Goal: Contribute content: Contribute content

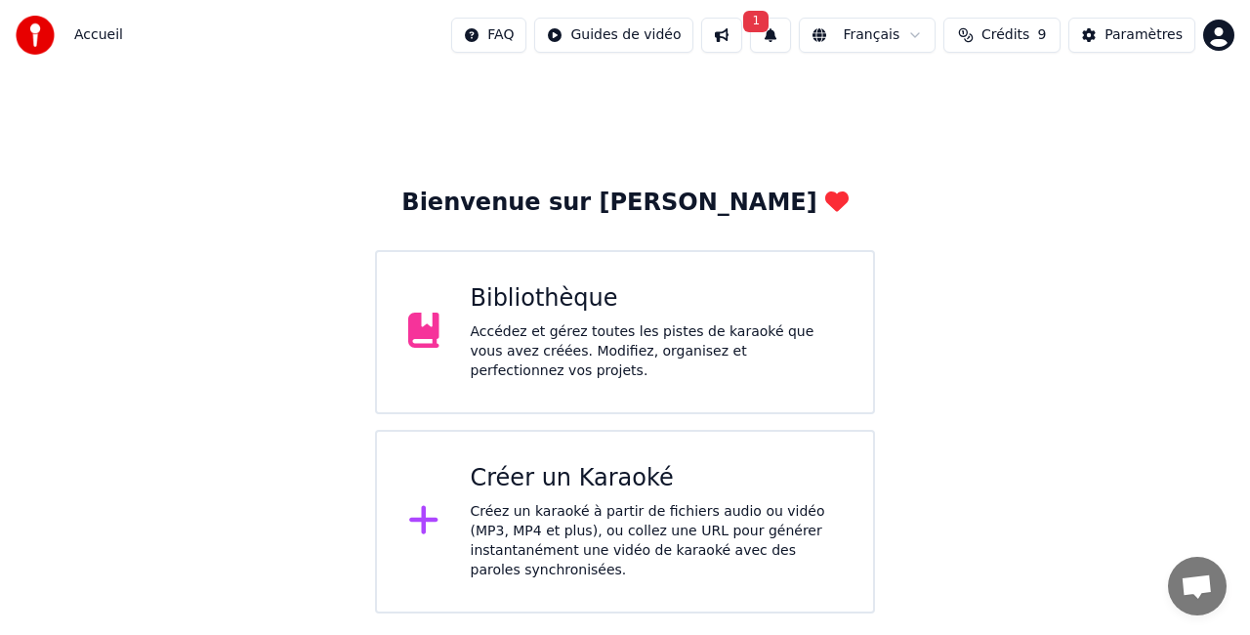
click at [527, 330] on div "Accédez et gérez toutes les pistes de karaoké que vous avez créées. Modifiez, o…" at bounding box center [657, 351] width 372 height 59
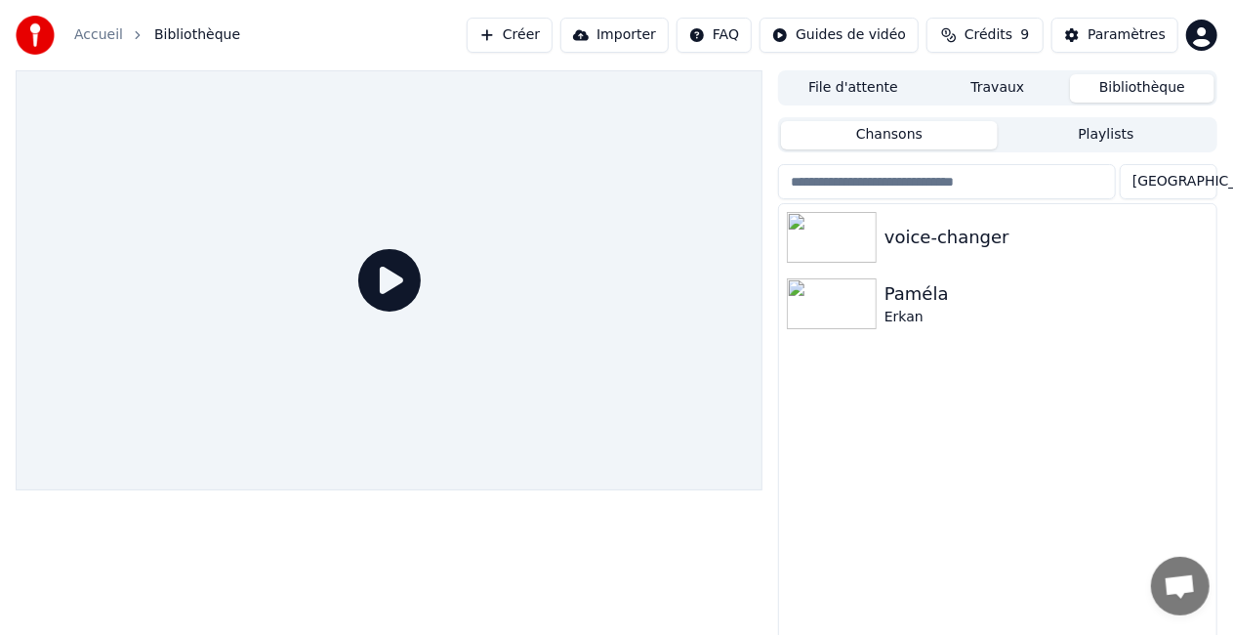
click at [637, 31] on button "Importer" at bounding box center [615, 35] width 108 height 35
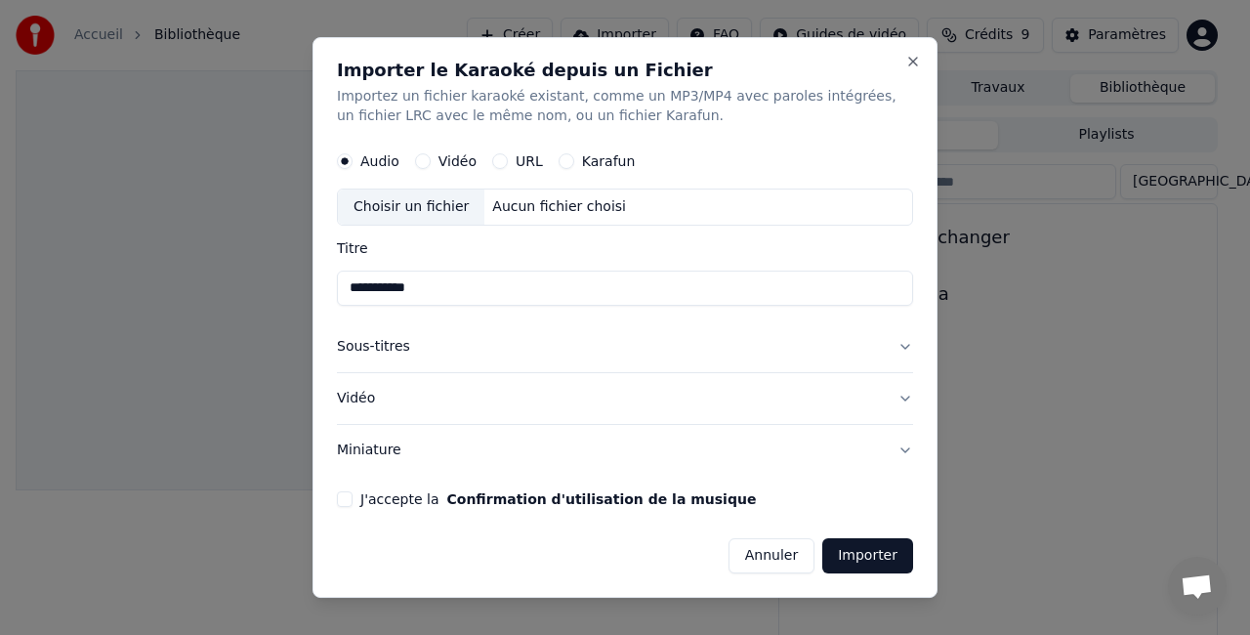
type input "**********"
click at [363, 400] on button "Vidéo" at bounding box center [625, 398] width 576 height 51
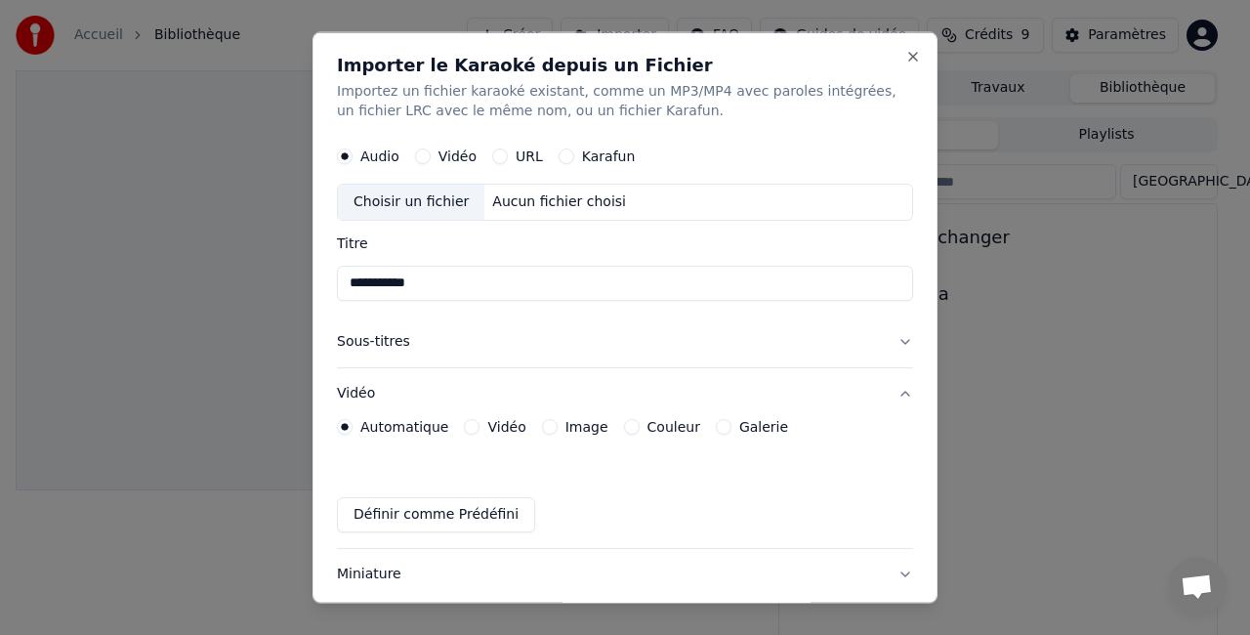
click at [487, 423] on label "Vidéo" at bounding box center [506, 426] width 38 height 14
click at [480, 423] on button "Vidéo" at bounding box center [472, 426] width 16 height 16
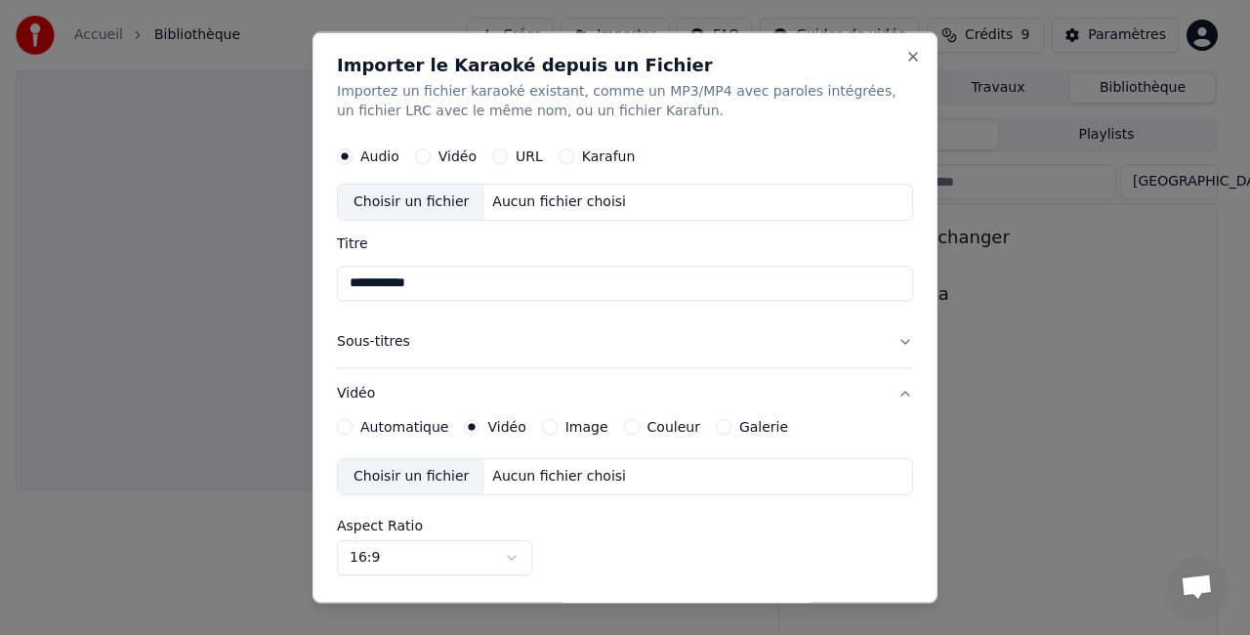
click at [525, 479] on div "Aucun fichier choisi" at bounding box center [558, 476] width 149 height 20
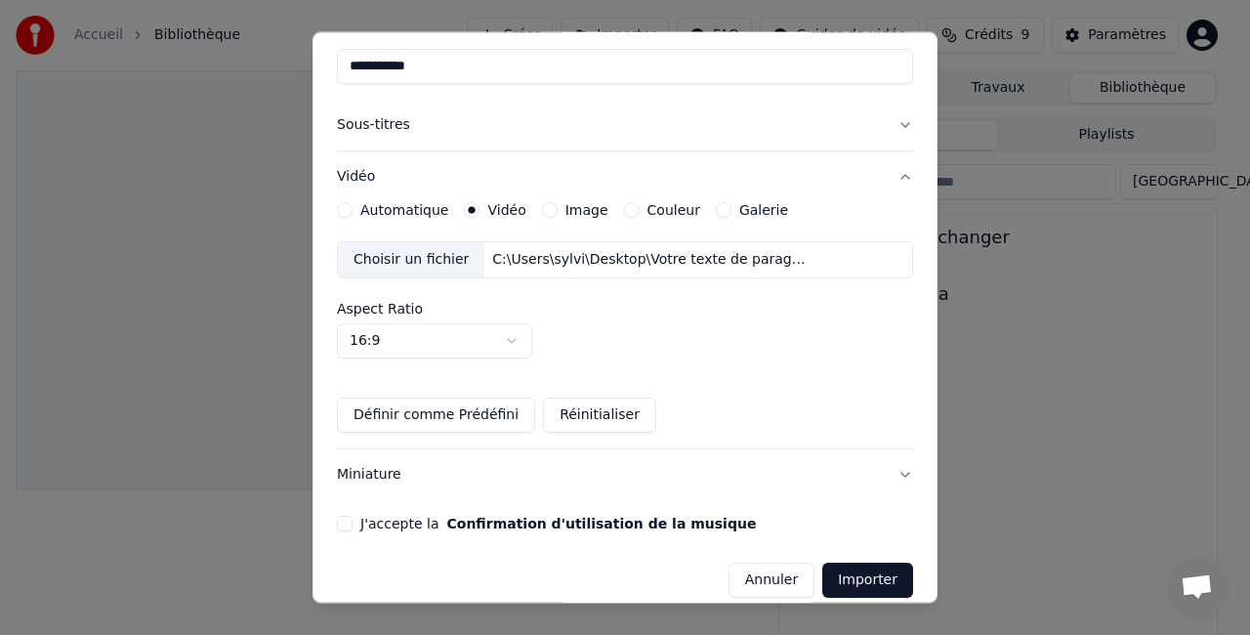
scroll to position [232, 0]
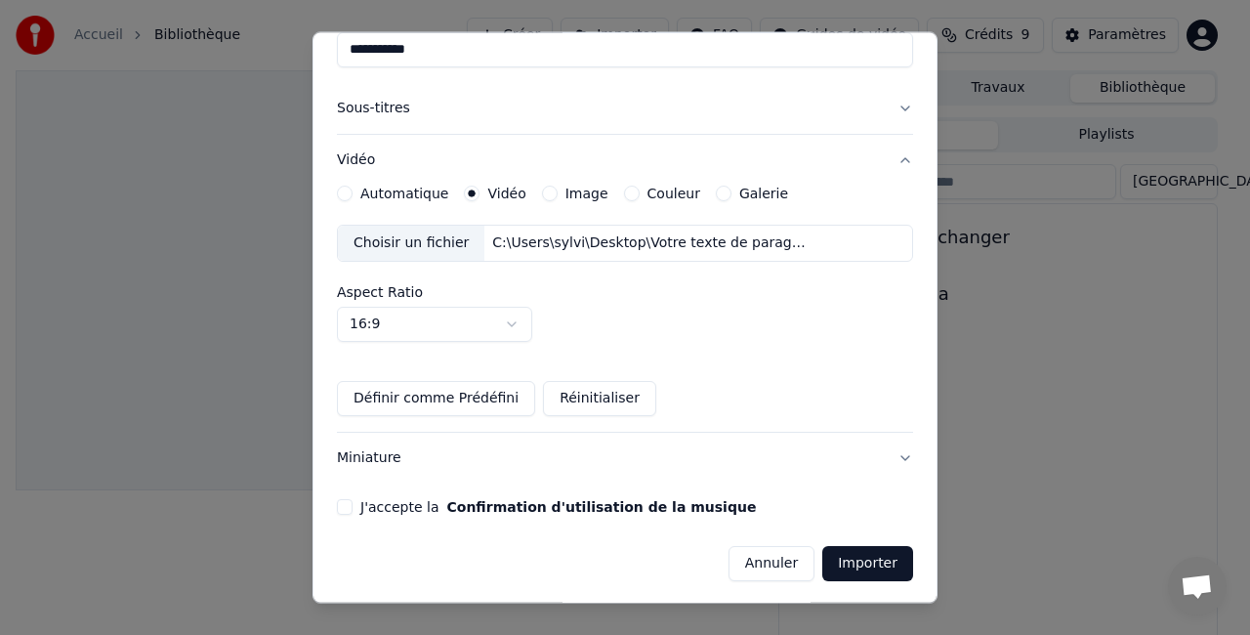
click at [506, 318] on body "**********" at bounding box center [616, 317] width 1233 height 635
click at [365, 447] on button "Miniature" at bounding box center [625, 458] width 576 height 51
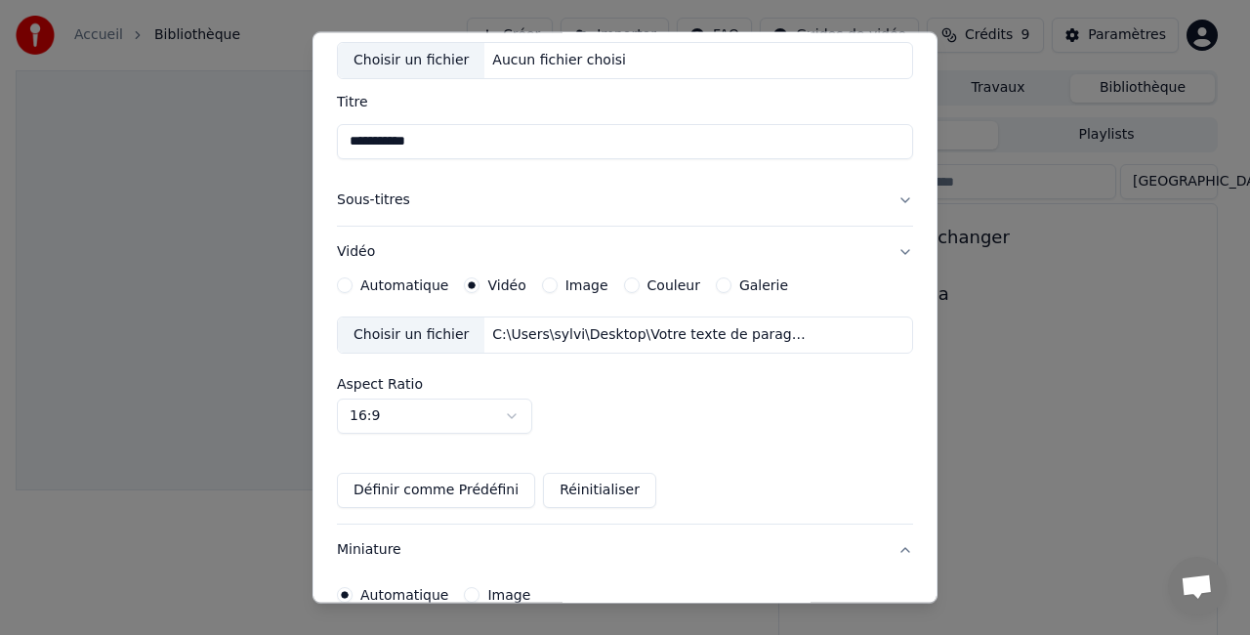
scroll to position [100, 0]
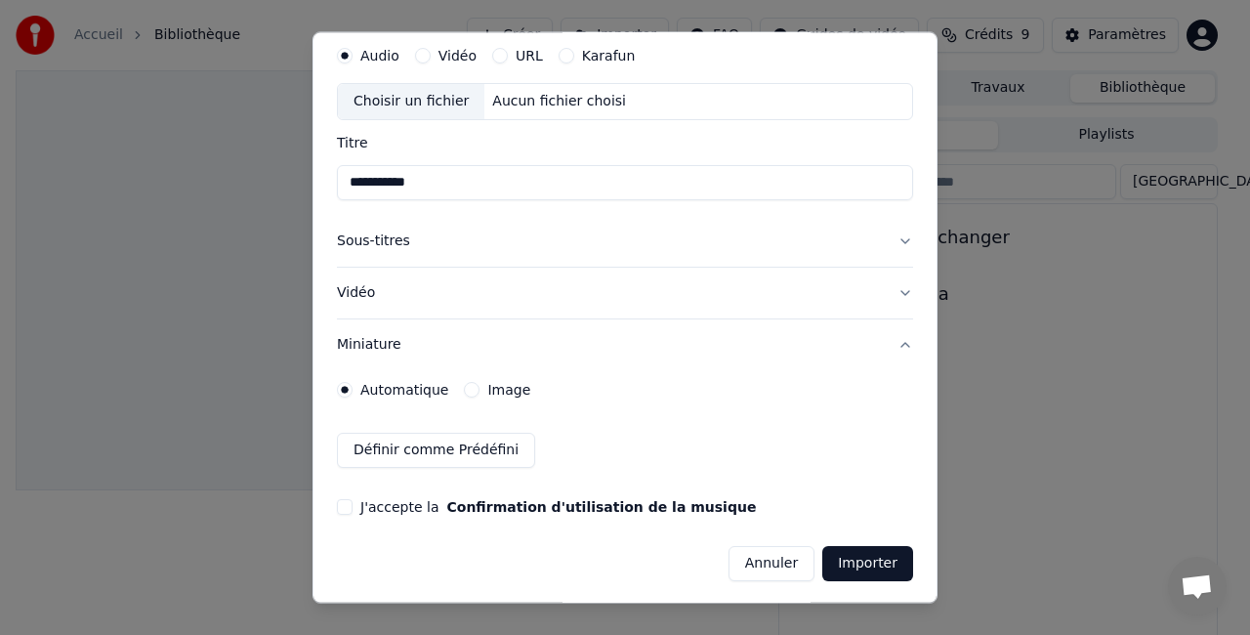
click at [472, 386] on button "Image" at bounding box center [472, 390] width 16 height 16
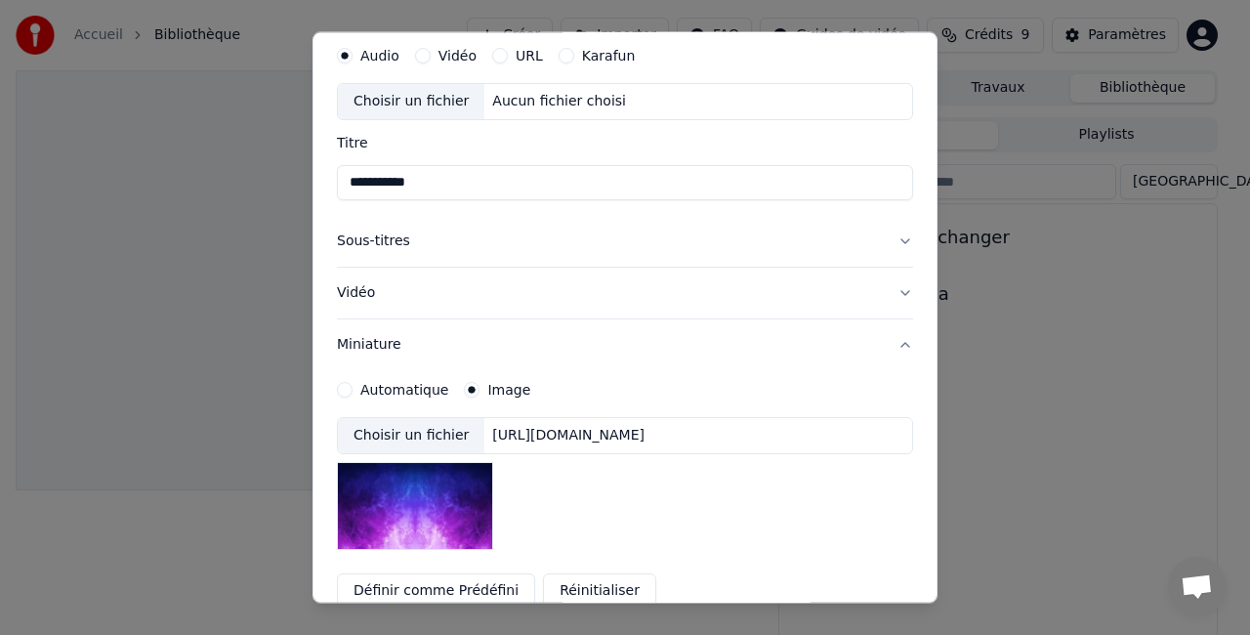
scroll to position [240, 0]
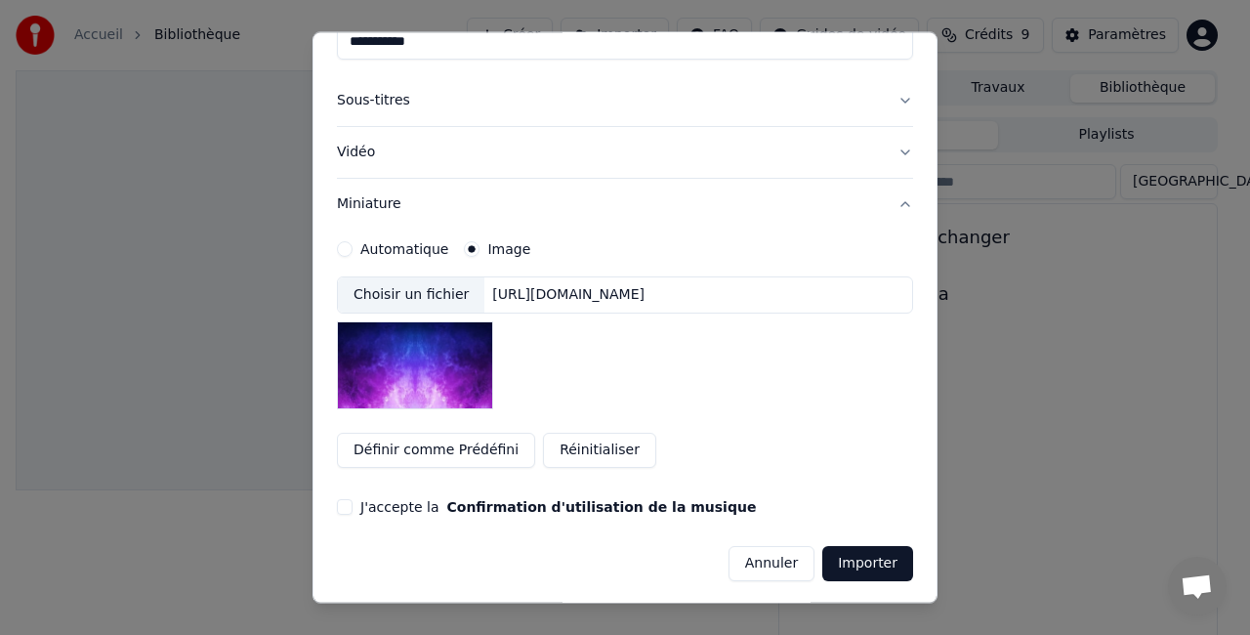
click at [366, 249] on label "Automatique" at bounding box center [404, 249] width 88 height 14
click at [353, 249] on button "Automatique" at bounding box center [345, 249] width 16 height 16
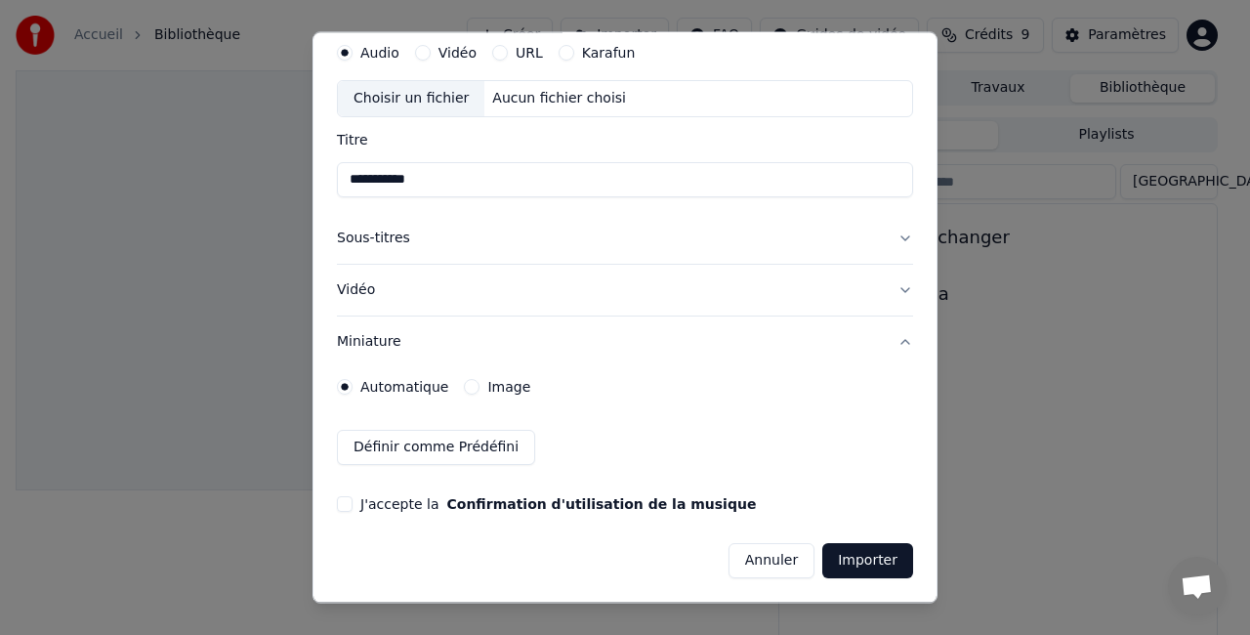
scroll to position [100, 0]
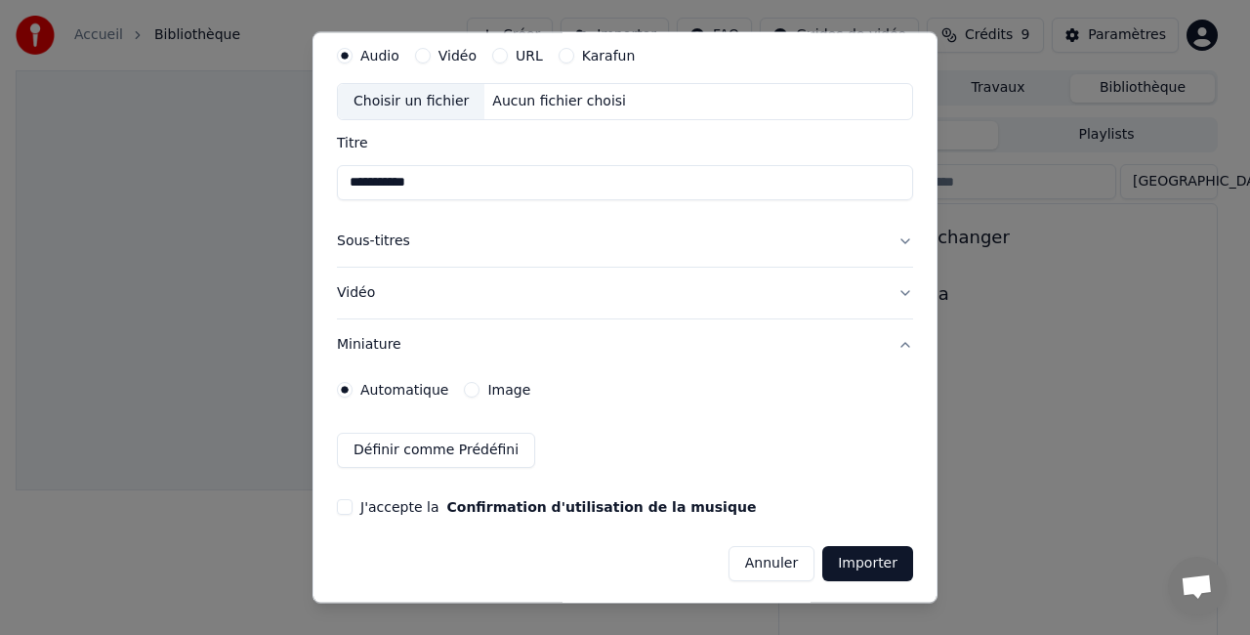
click at [863, 561] on button "Importer" at bounding box center [867, 563] width 91 height 35
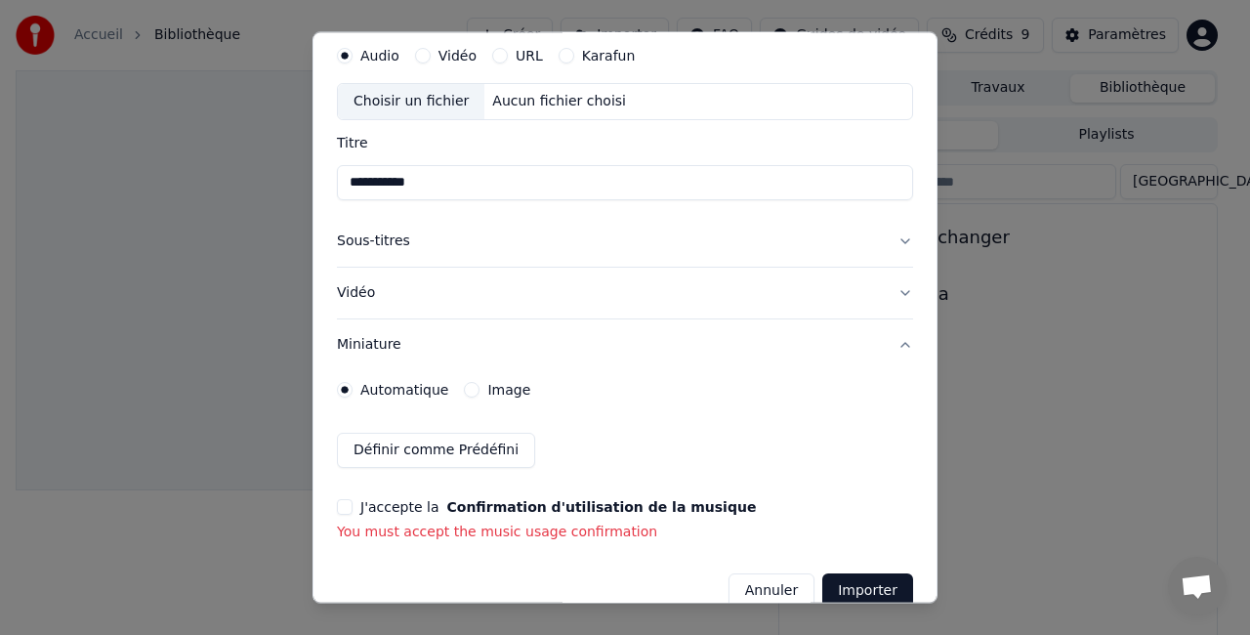
click at [348, 508] on button "J'accepte la Confirmation d'utilisation de la musique" at bounding box center [345, 507] width 16 height 16
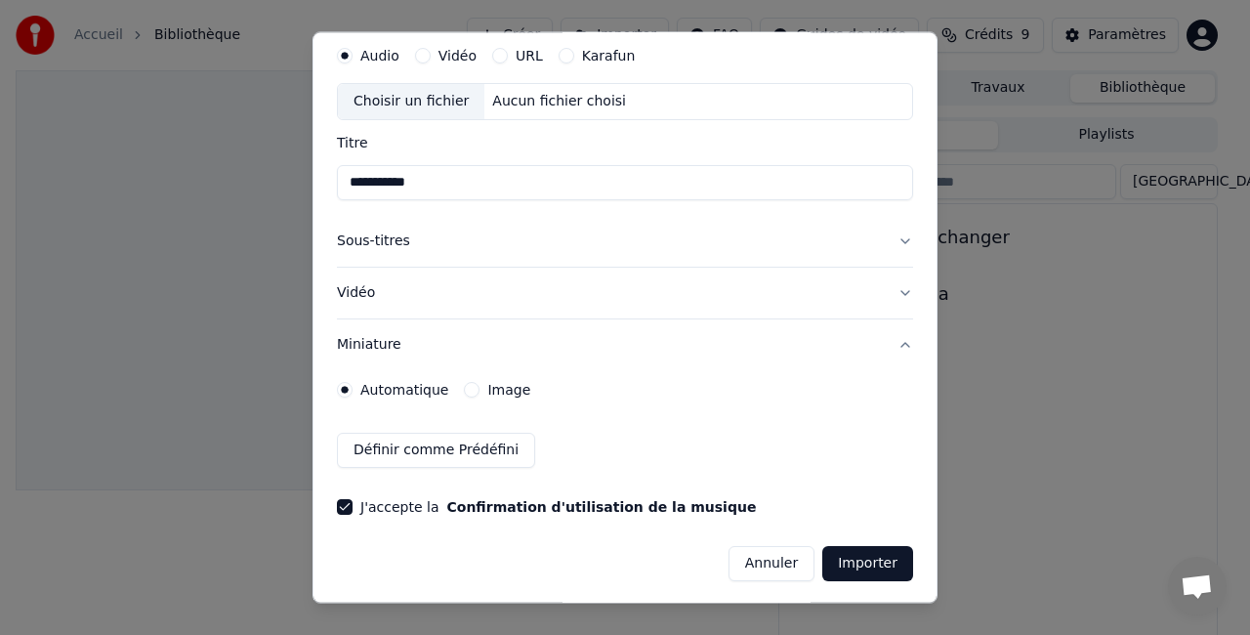
click at [831, 554] on button "Importer" at bounding box center [867, 563] width 91 height 35
click at [822, 559] on button "Importer" at bounding box center [867, 563] width 91 height 35
click at [867, 570] on button "Importer" at bounding box center [867, 563] width 91 height 35
click at [613, 319] on button "Miniature" at bounding box center [625, 344] width 576 height 51
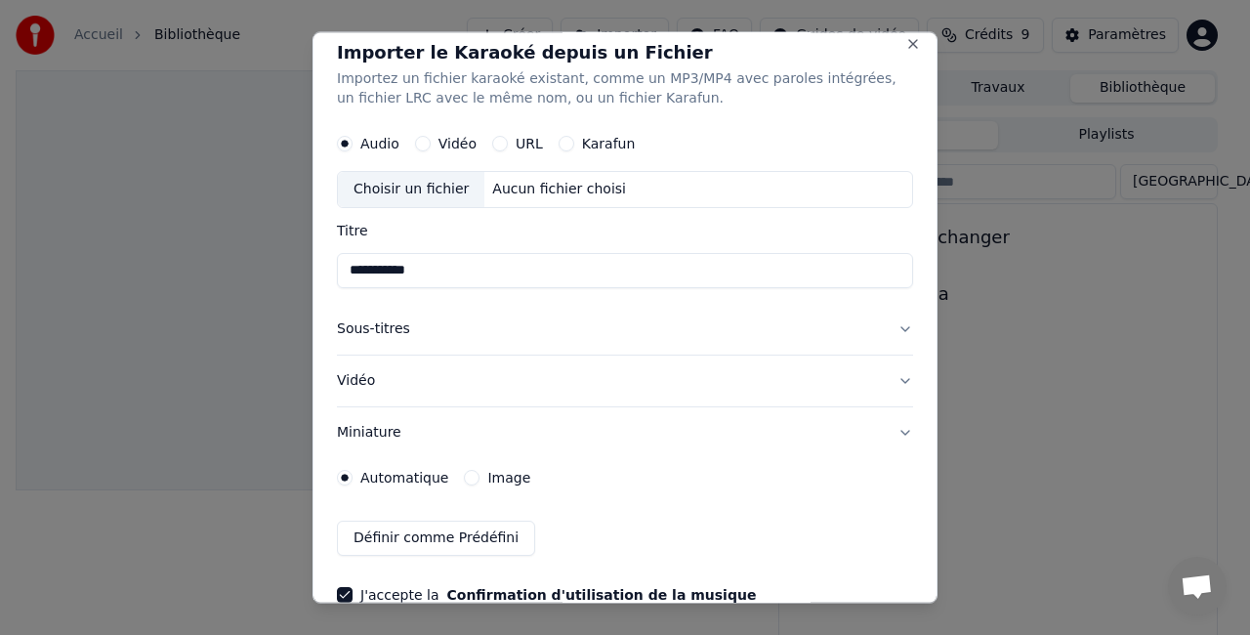
scroll to position [0, 0]
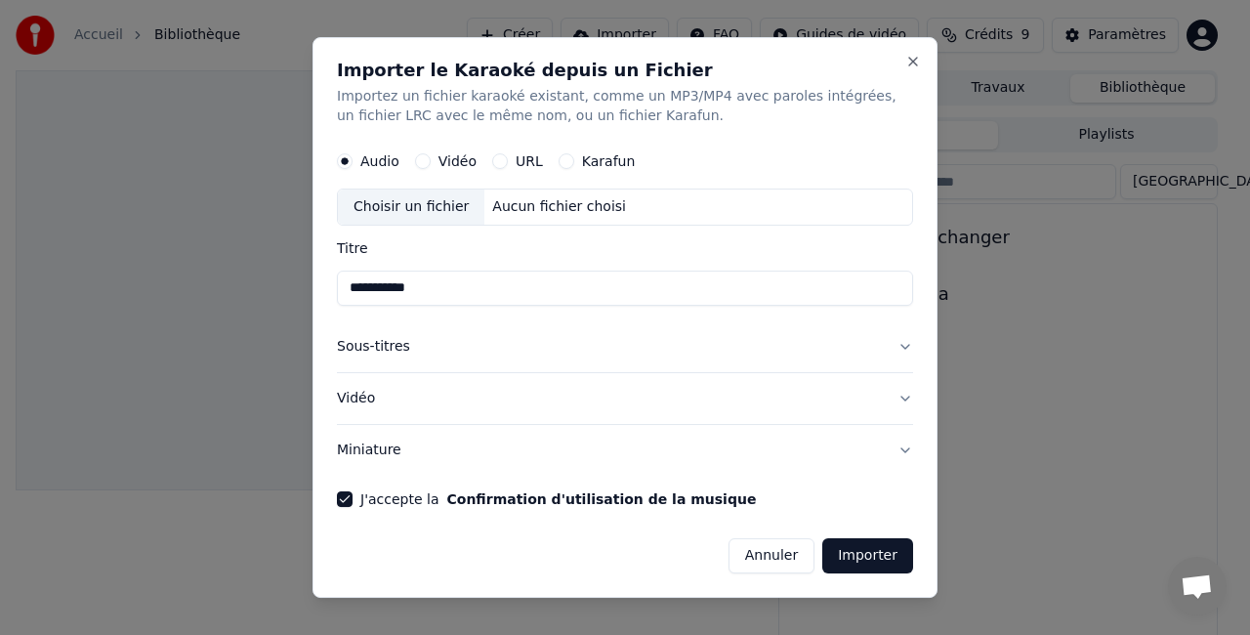
click at [366, 406] on button "Vidéo" at bounding box center [625, 398] width 576 height 51
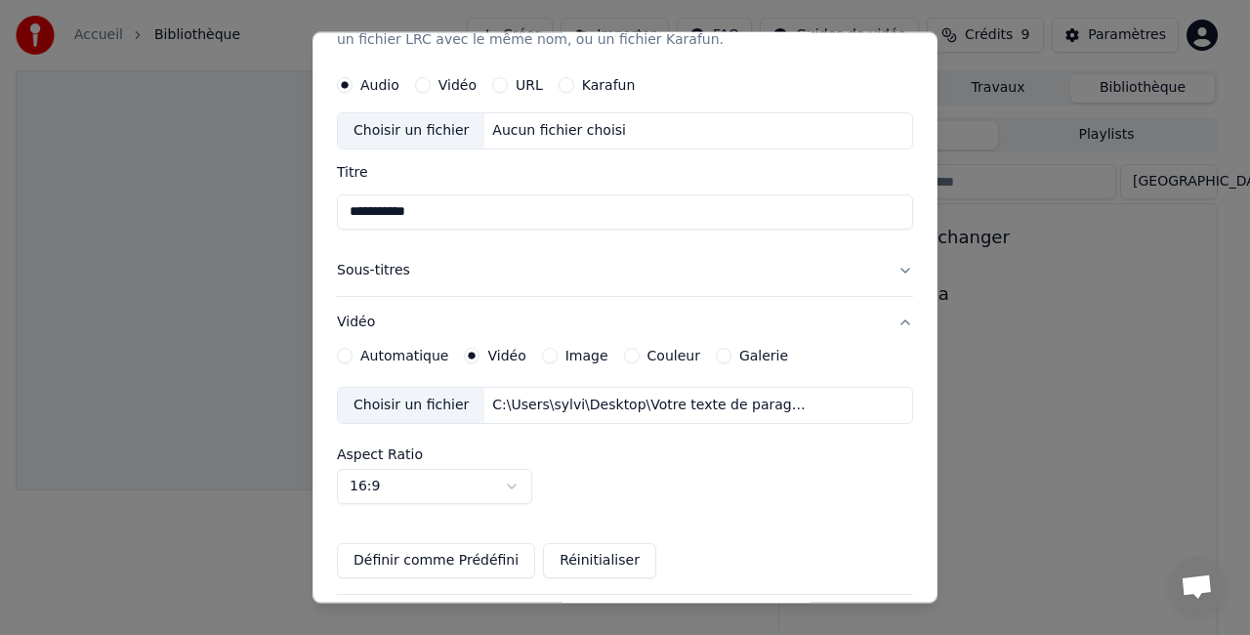
scroll to position [98, 0]
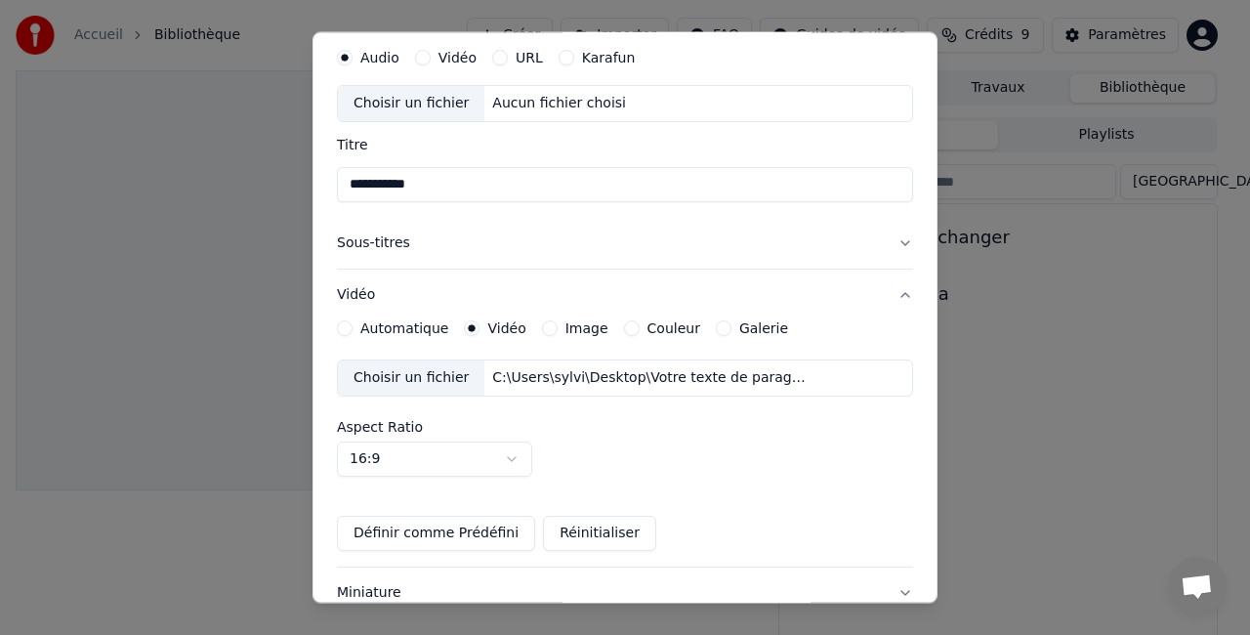
click at [510, 455] on body "**********" at bounding box center [616, 317] width 1233 height 635
click at [790, 475] on body "**********" at bounding box center [616, 317] width 1233 height 635
click at [493, 457] on button "16:9" at bounding box center [434, 458] width 195 height 35
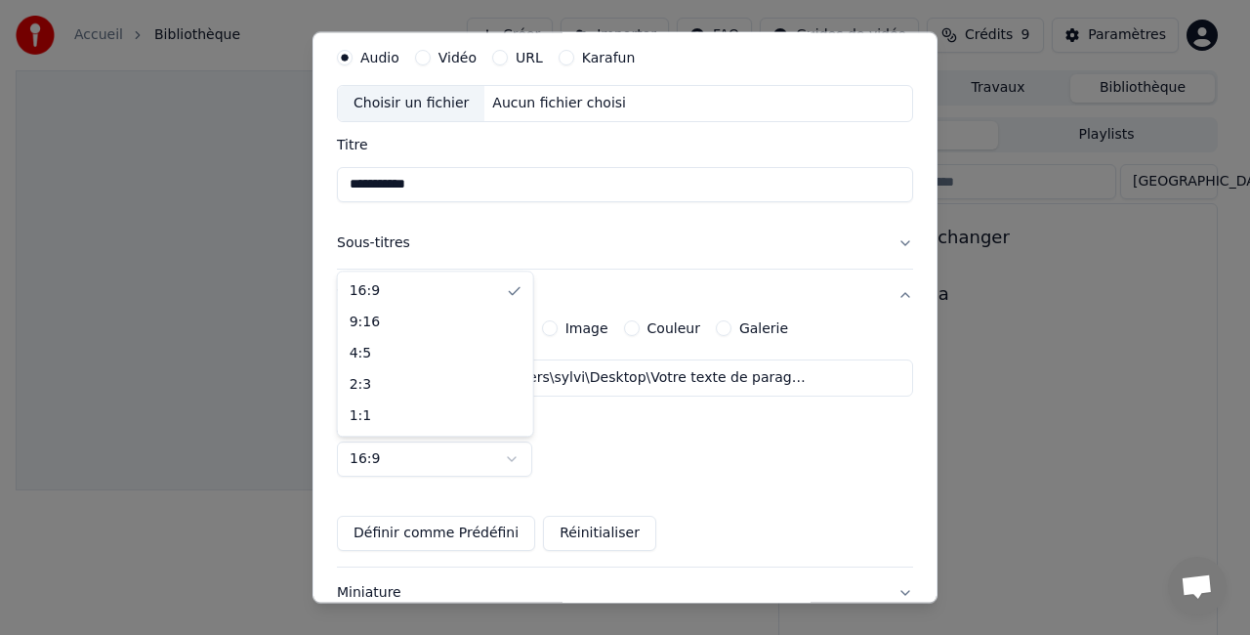
select select "****"
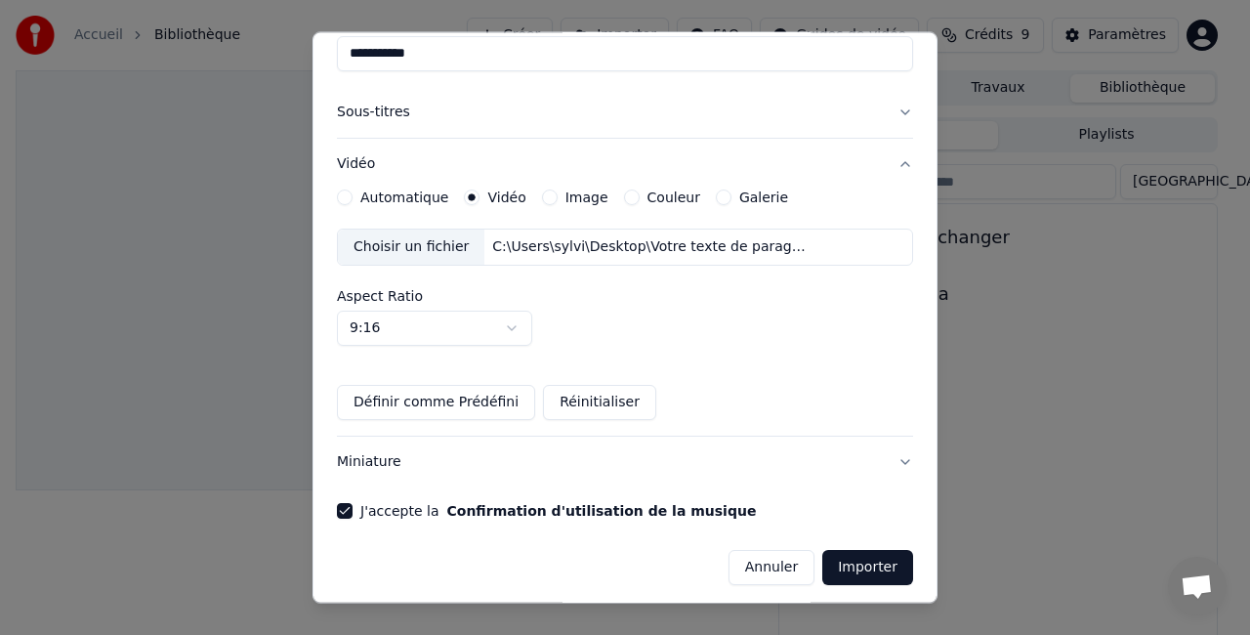
scroll to position [232, 0]
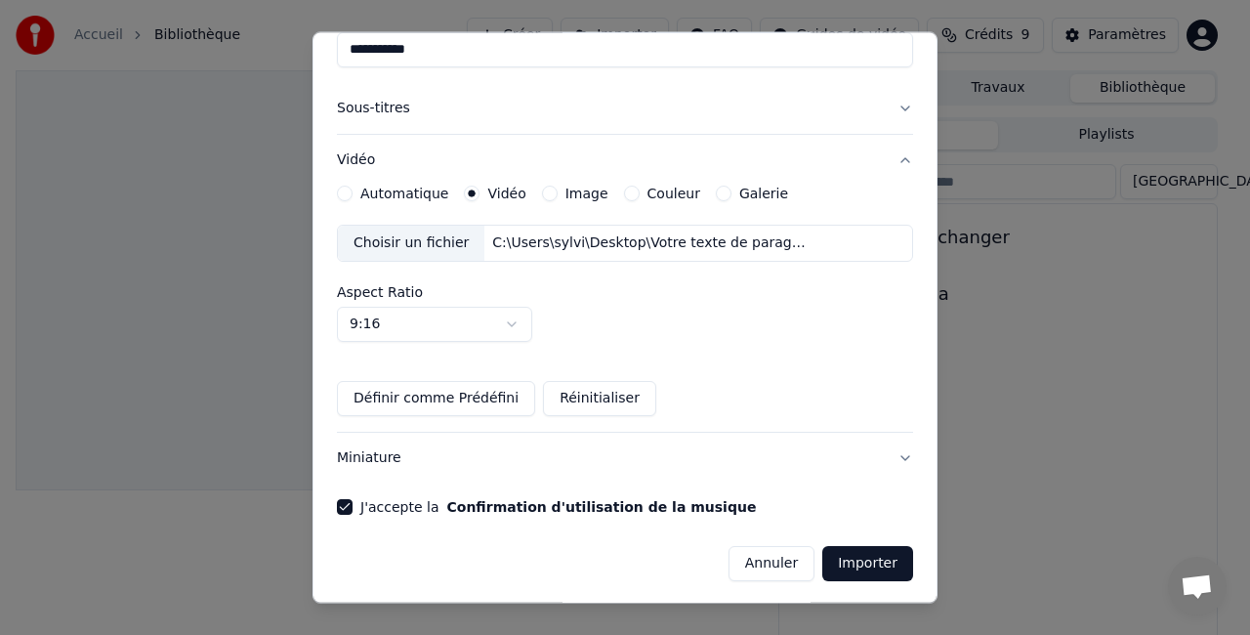
click at [504, 408] on button "Définir comme Prédéfini" at bounding box center [436, 398] width 198 height 35
click at [863, 562] on button "Importer" at bounding box center [867, 563] width 91 height 35
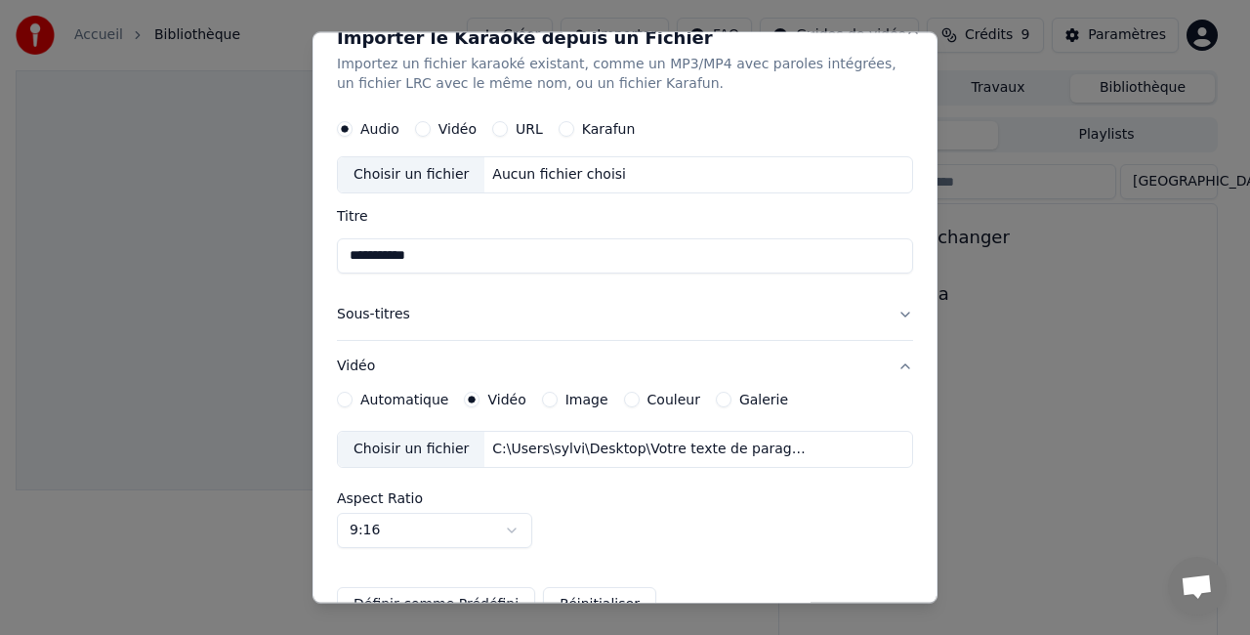
scroll to position [0, 0]
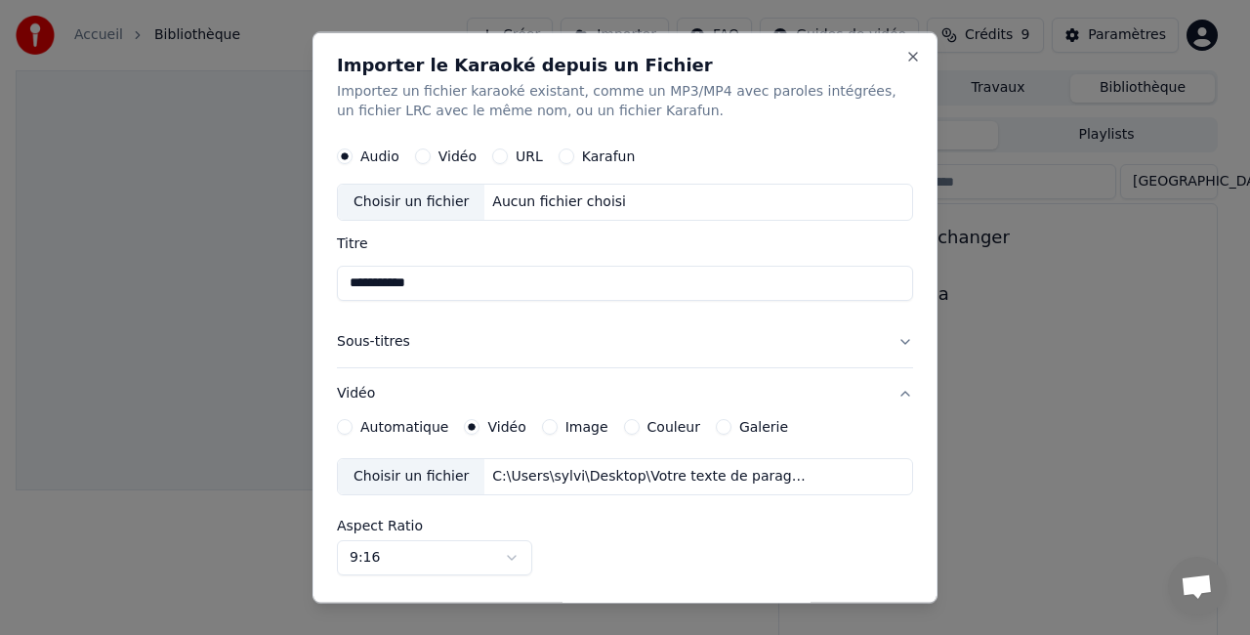
click at [359, 340] on button "Sous-titres" at bounding box center [625, 340] width 576 height 51
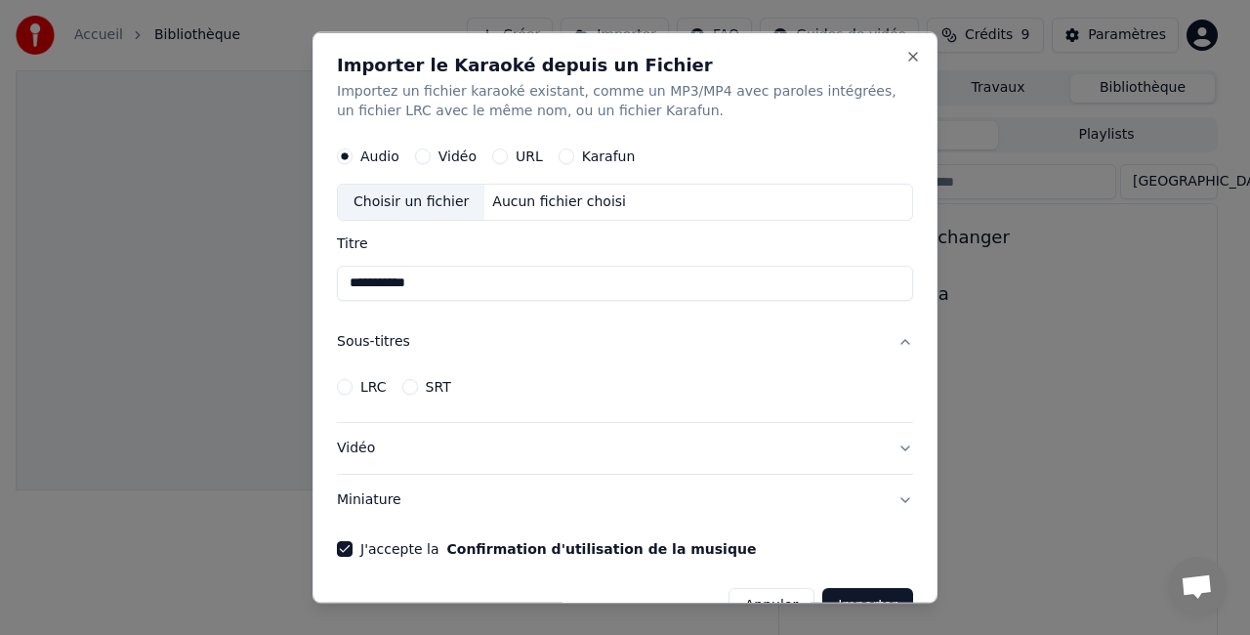
click at [498, 392] on div "LRC SRT" at bounding box center [625, 385] width 576 height 39
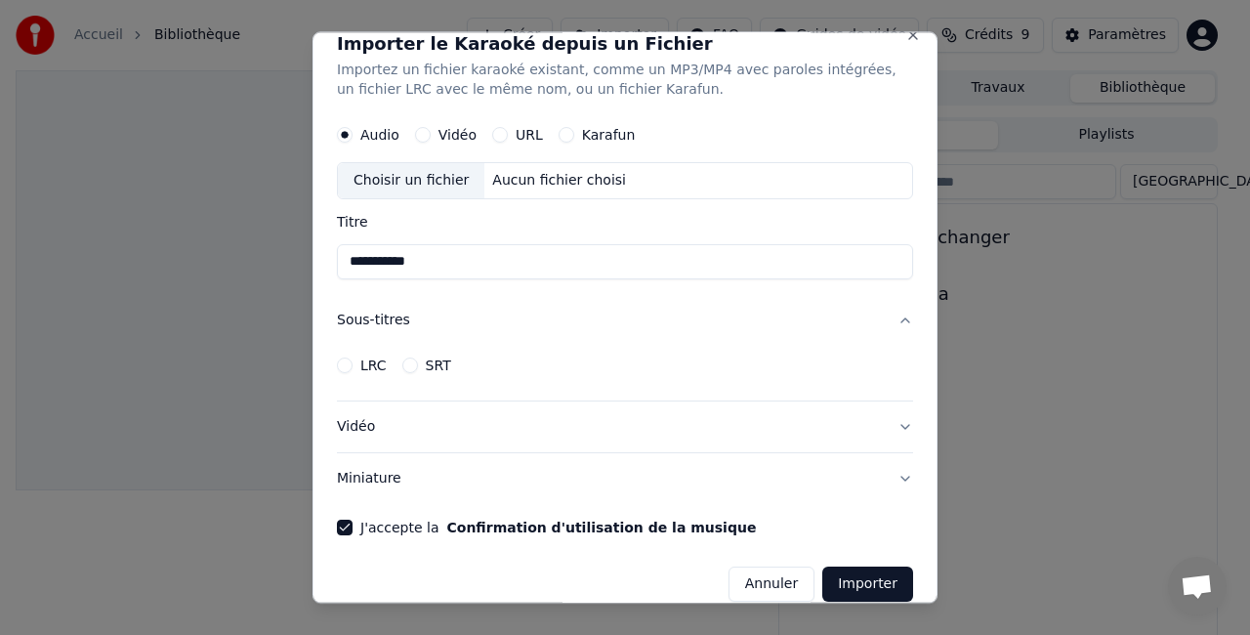
scroll to position [41, 0]
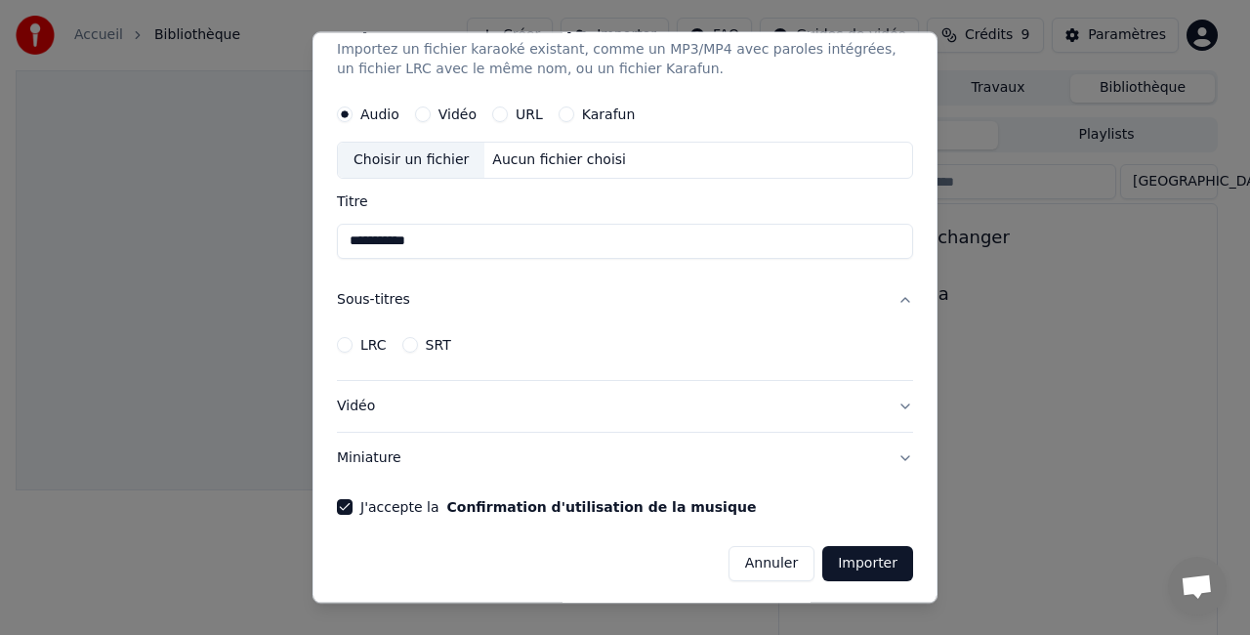
click at [842, 576] on button "Importer" at bounding box center [867, 563] width 91 height 35
click at [842, 567] on button "Importer" at bounding box center [867, 563] width 91 height 35
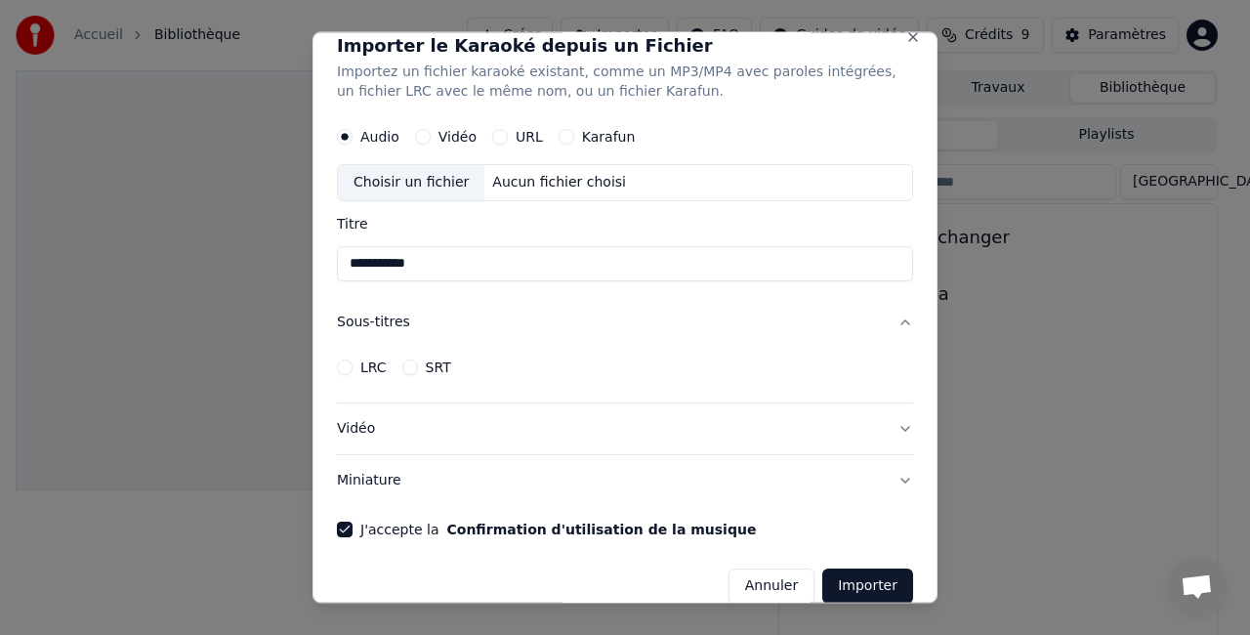
scroll to position [0, 0]
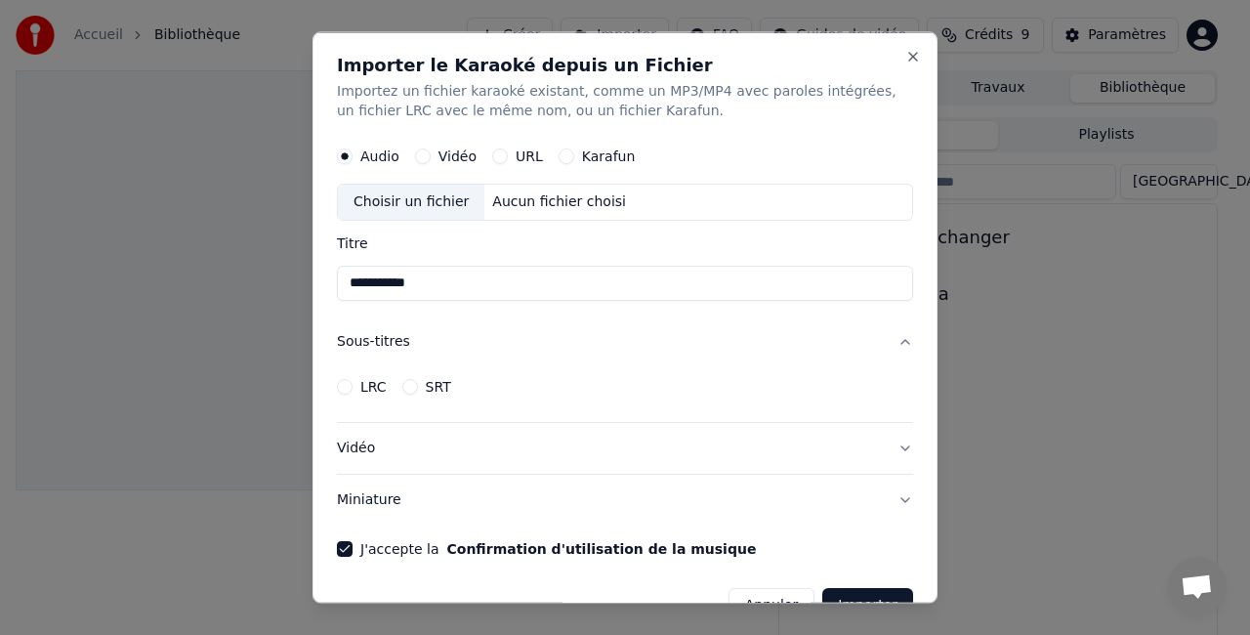
click at [418, 148] on button "Vidéo" at bounding box center [423, 155] width 16 height 16
click at [419, 154] on circle "button" at bounding box center [422, 155] width 7 height 7
click at [506, 201] on div "Aucun fichier choisi" at bounding box center [558, 201] width 149 height 20
type input "**********"
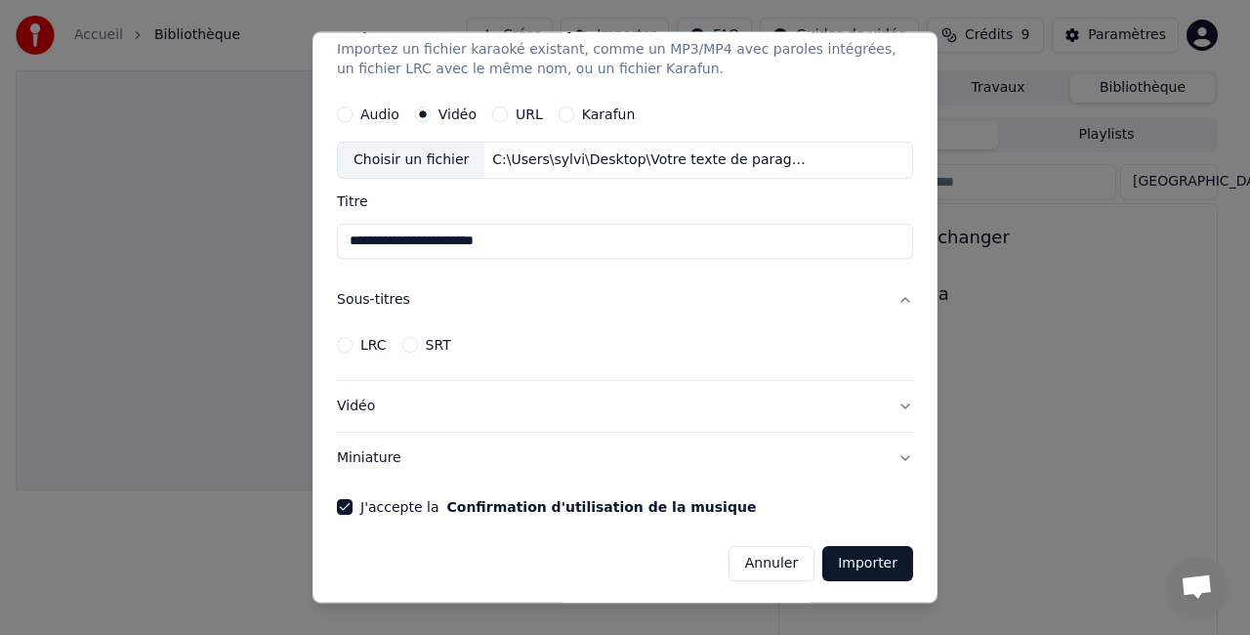
click at [356, 407] on button "Vidéo" at bounding box center [625, 406] width 576 height 51
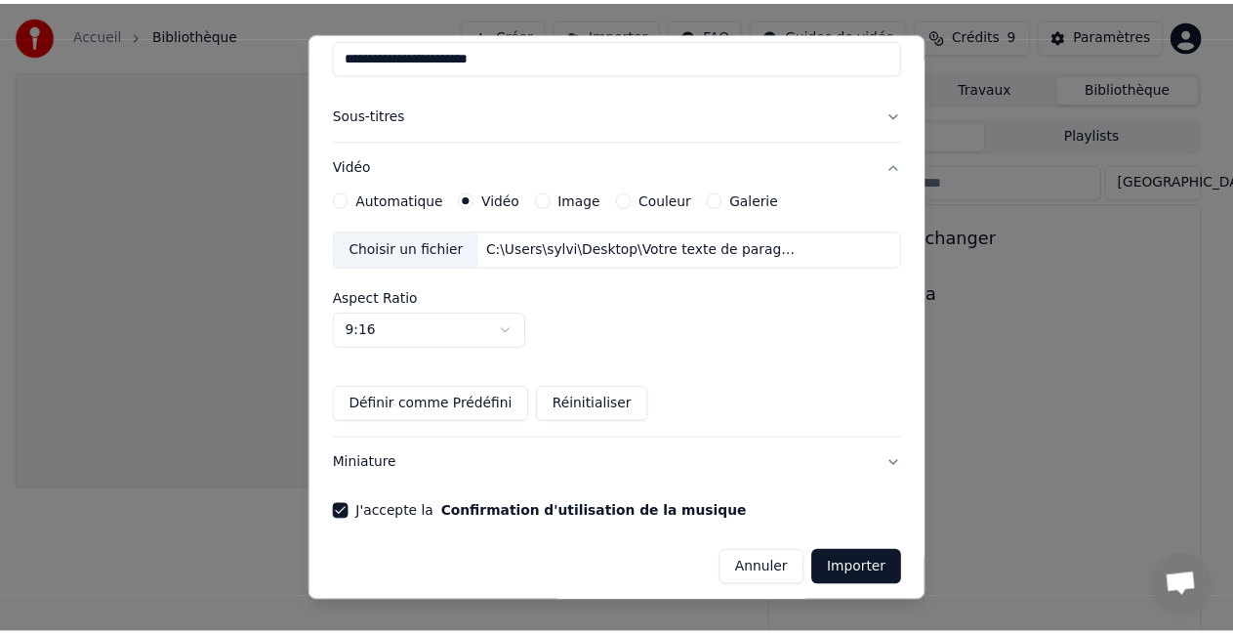
scroll to position [232, 0]
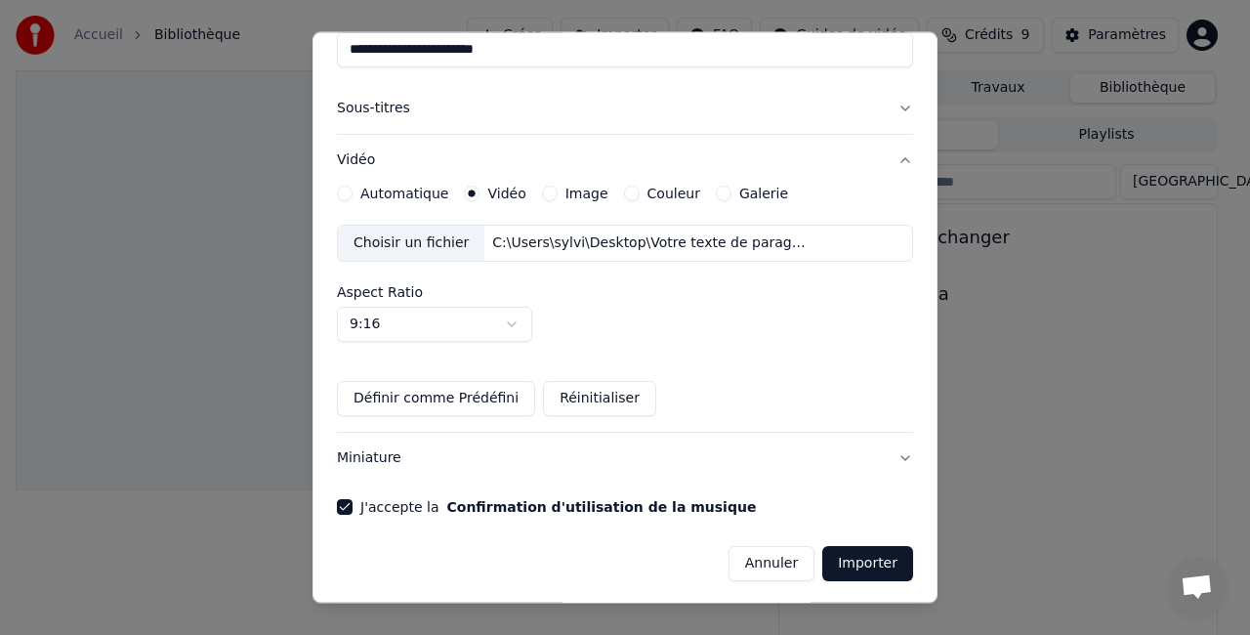
click at [850, 563] on button "Importer" at bounding box center [867, 563] width 91 height 35
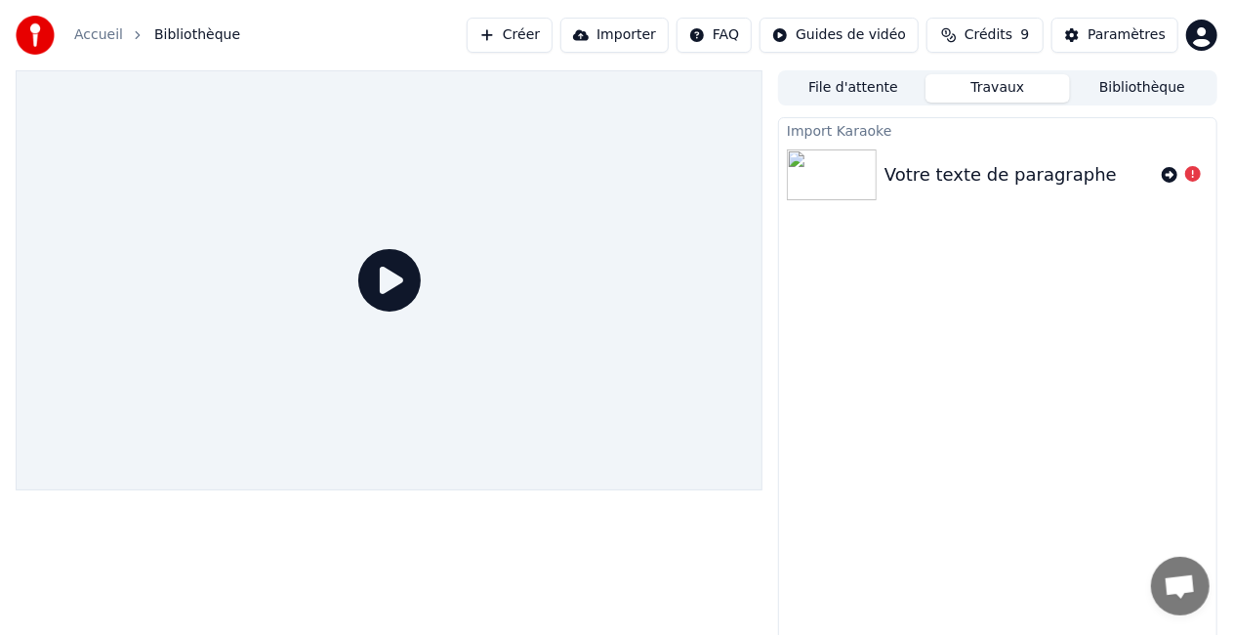
click at [959, 170] on div "Votre texte de paragraphe" at bounding box center [1001, 174] width 232 height 27
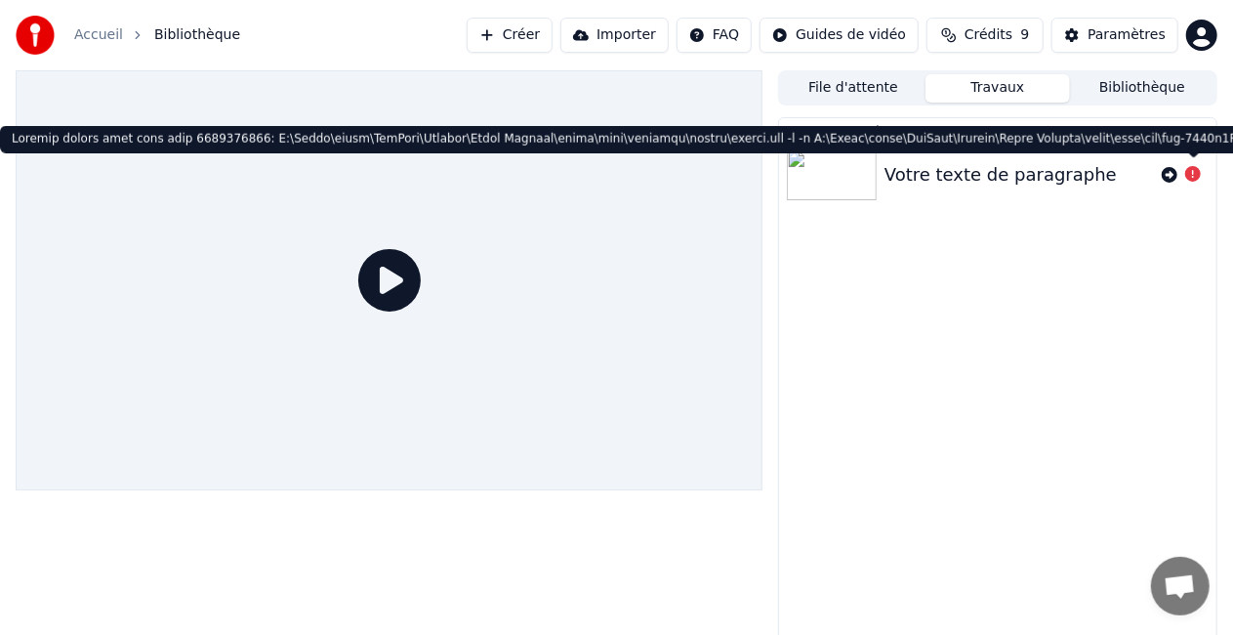
click at [1190, 178] on icon at bounding box center [1194, 174] width 16 height 16
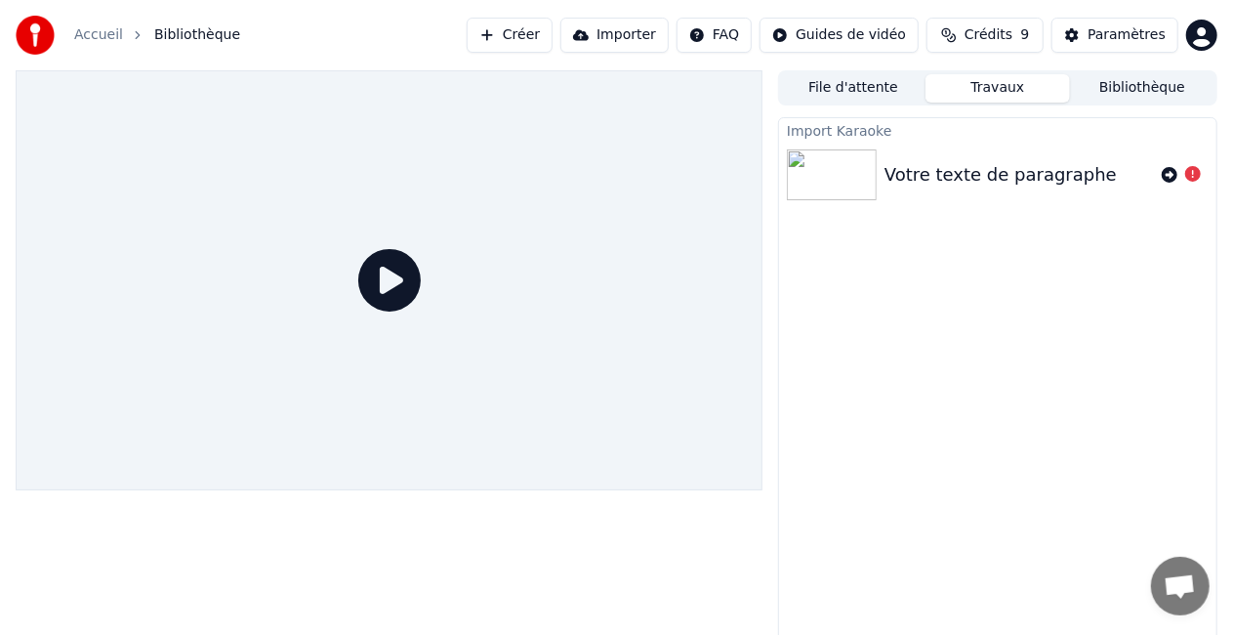
click at [1065, 188] on div "Votre texte de paragraphe" at bounding box center [1001, 174] width 232 height 27
click at [391, 277] on icon at bounding box center [389, 280] width 63 height 63
click at [1163, 174] on icon at bounding box center [1170, 175] width 16 height 16
